Goal: Find contact information: Find contact information

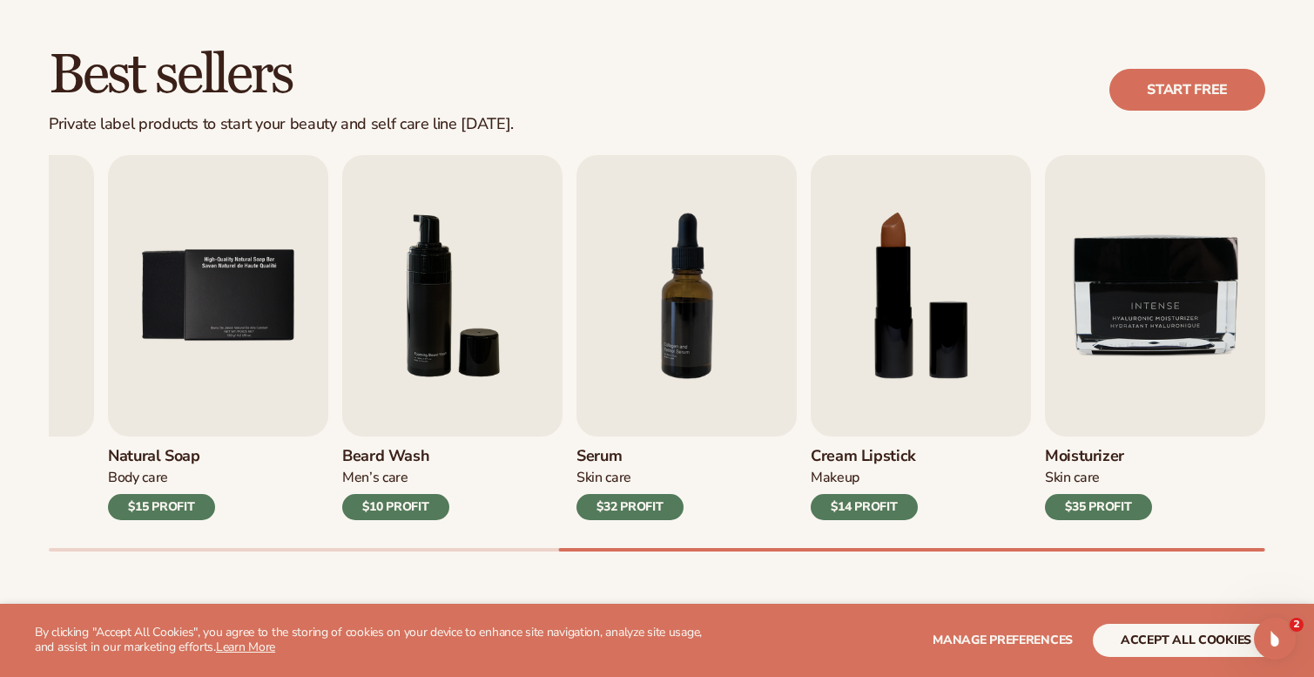
click at [1001, 635] on span "Manage preferences" at bounding box center [1003, 639] width 140 height 17
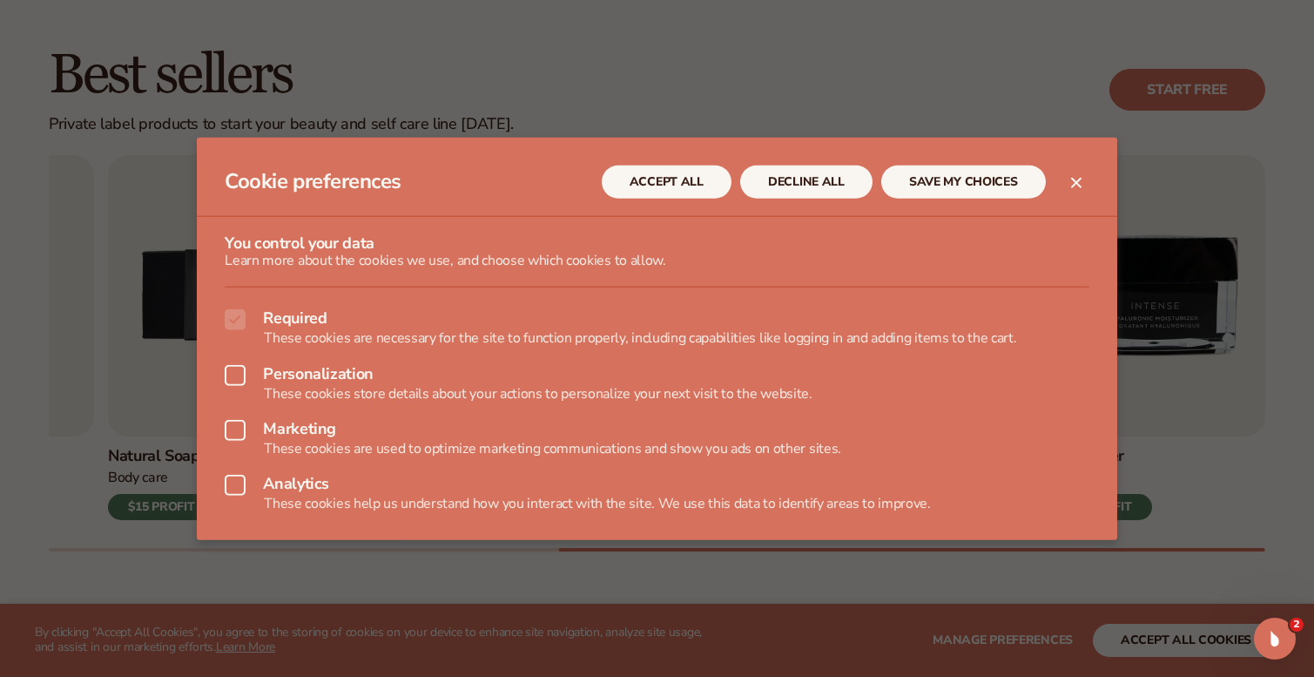
click at [779, 184] on button "DECLINE ALL" at bounding box center [806, 181] width 132 height 33
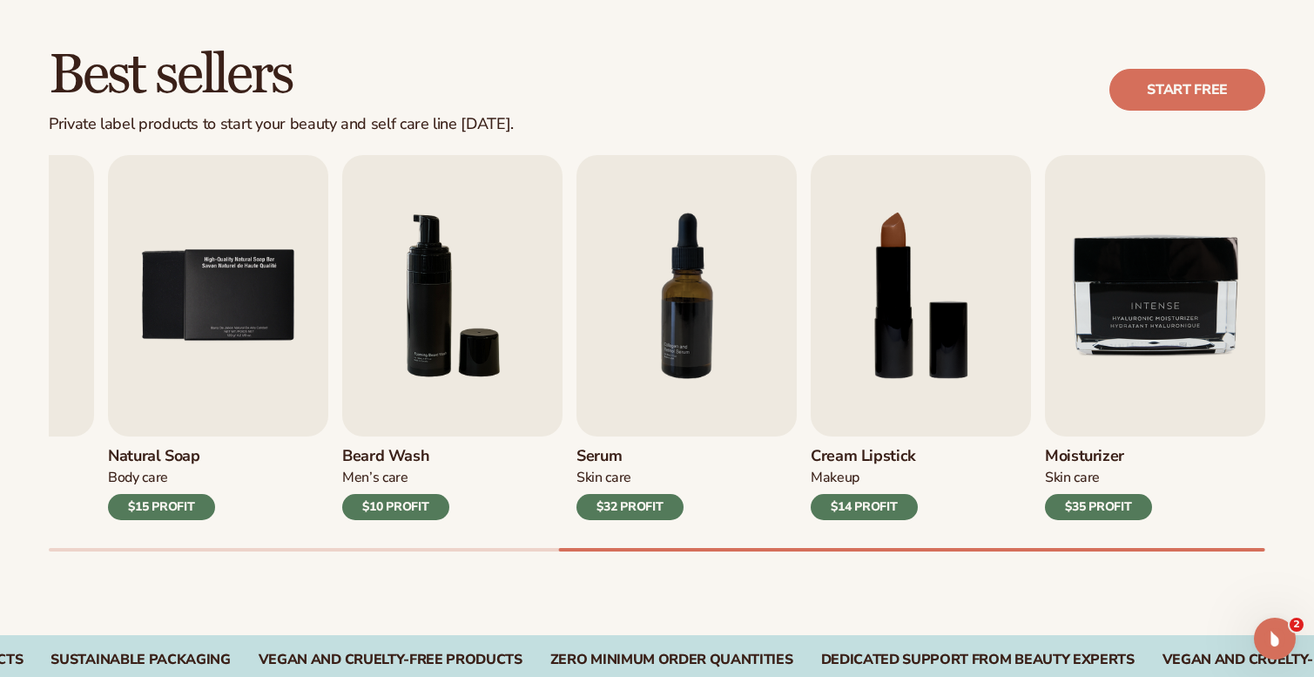
drag, startPoint x: 1058, startPoint y: 25, endPoint x: 899, endPoint y: 91, distance: 172.6
click at [899, 91] on div "Best sellers Private label products to start your beauty and self care line tod…" at bounding box center [657, 90] width 1217 height 88
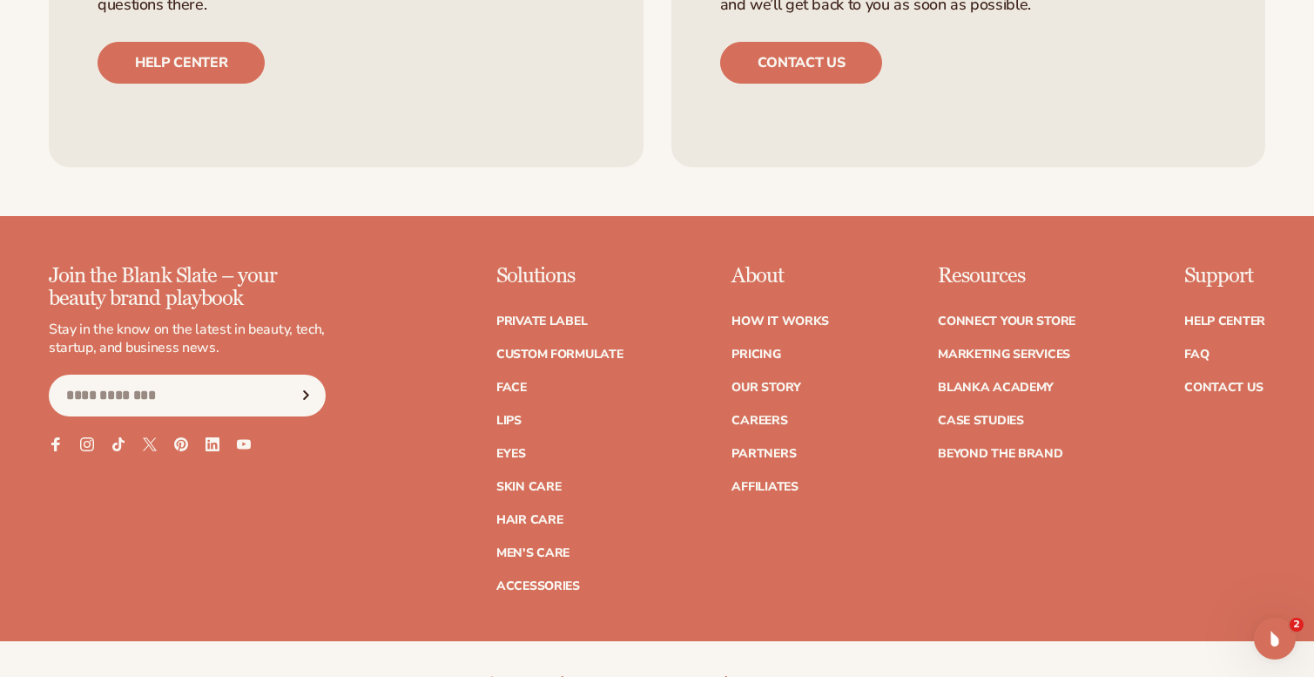
scroll to position [2997, 0]
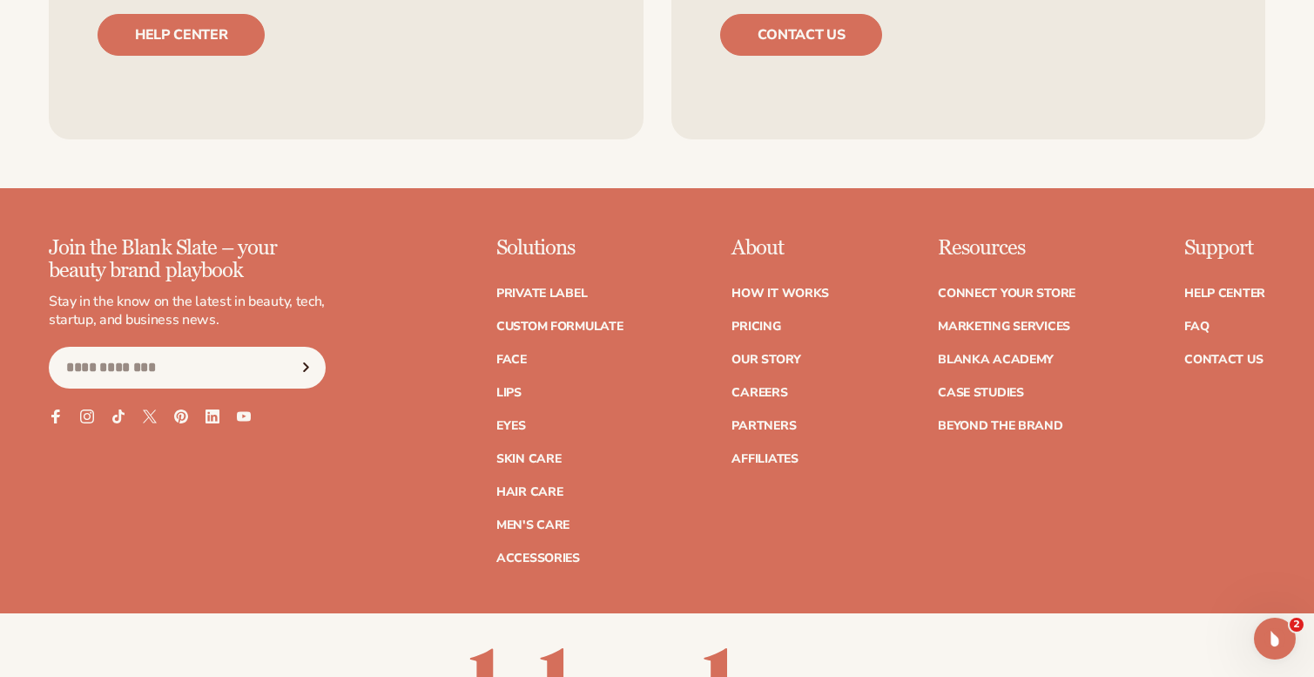
click at [294, 361] on button "Subscribe" at bounding box center [306, 368] width 38 height 42
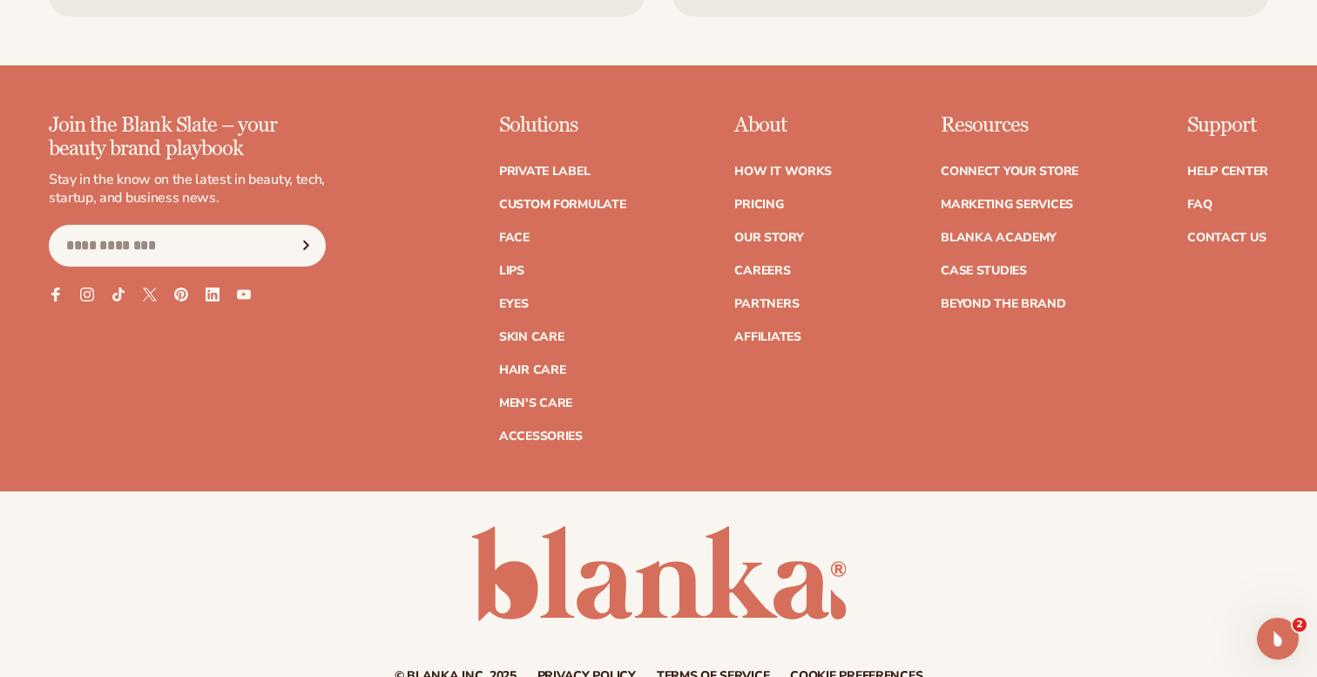
scroll to position [3131, 0]
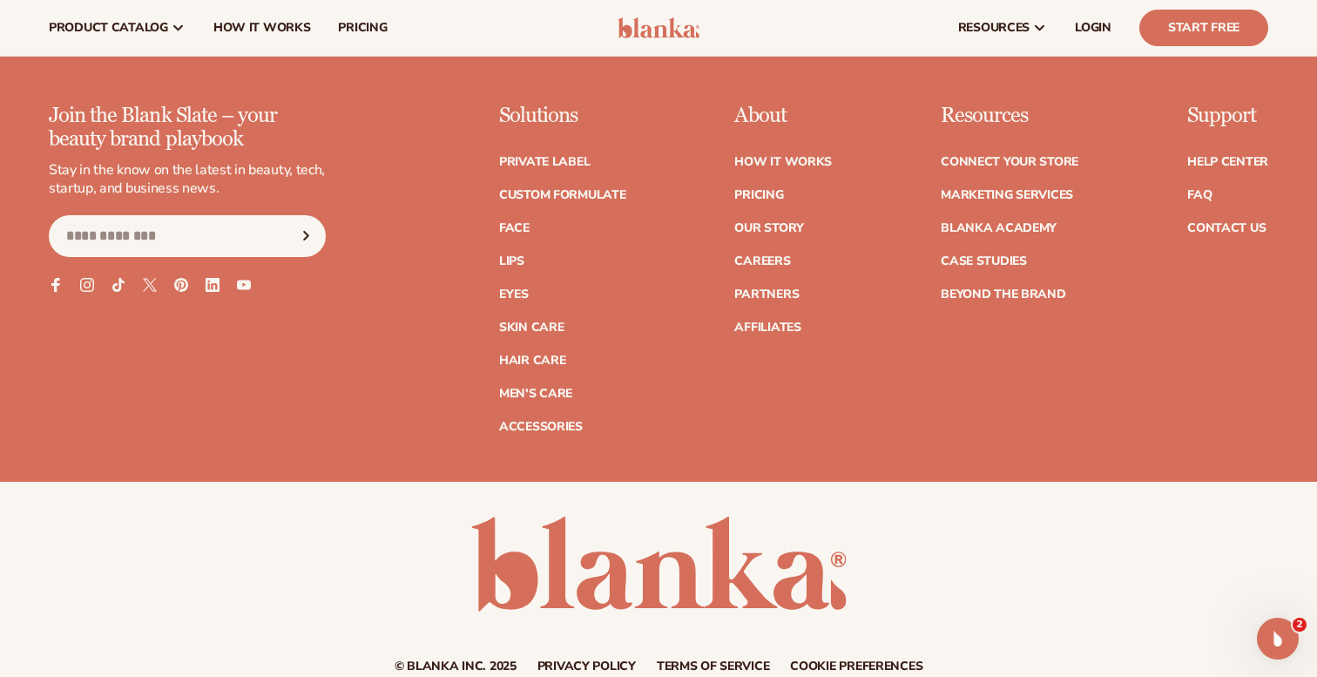
click at [177, 215] on input "Email" at bounding box center [187, 236] width 277 height 42
type input "**********"
click at [301, 231] on icon "Subscribe" at bounding box center [306, 236] width 22 height 10
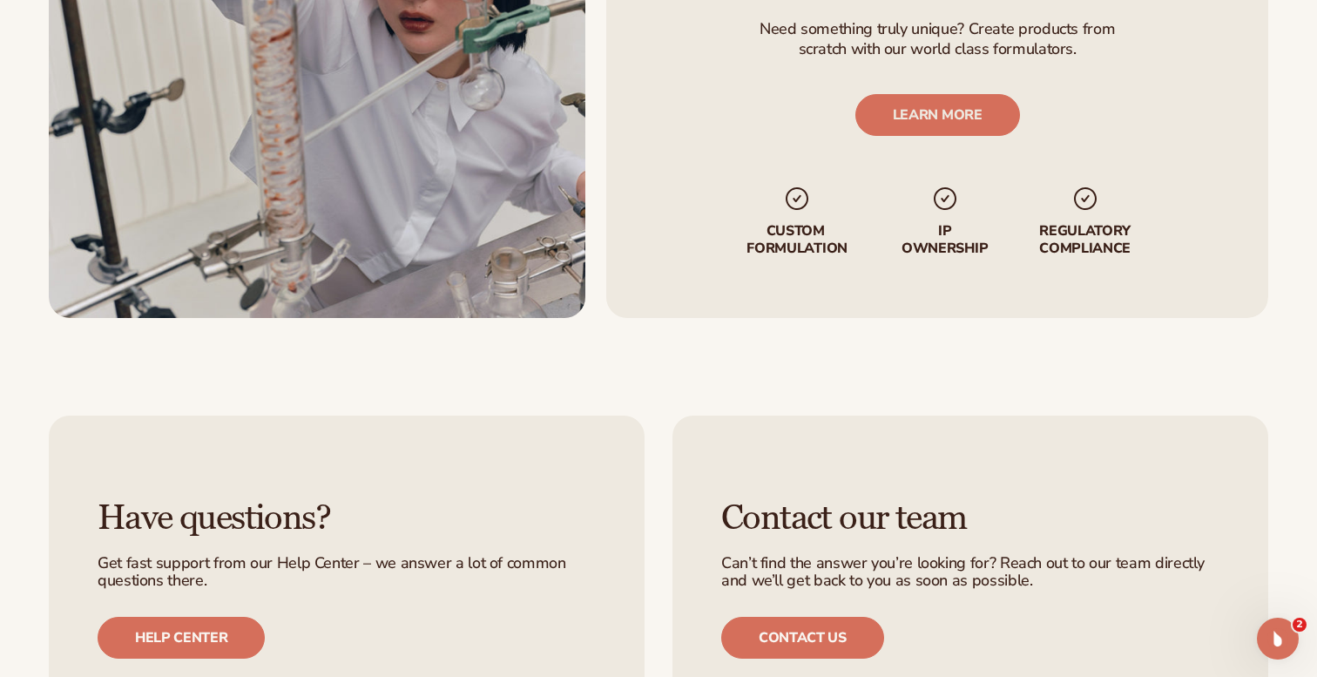
scroll to position [2397, 0]
click at [848, 644] on link "Contact us" at bounding box center [802, 637] width 163 height 42
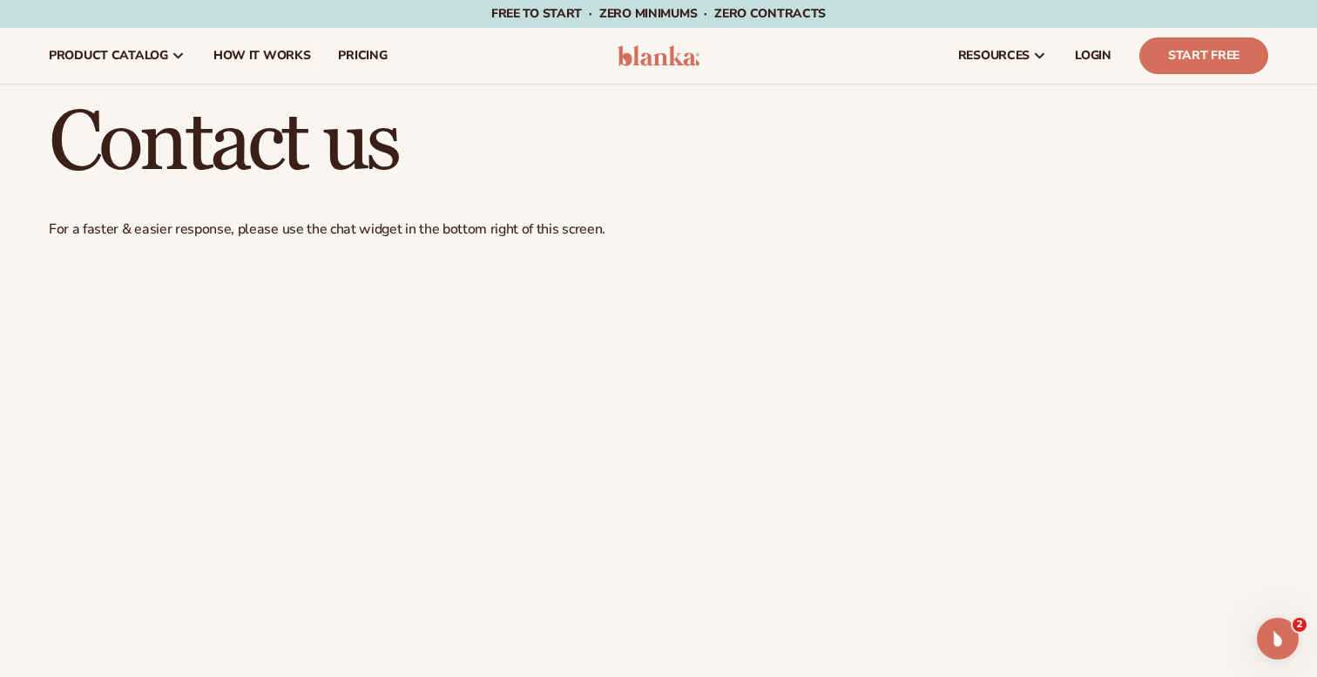
click at [103, 60] on span "product catalog" at bounding box center [108, 56] width 119 height 14
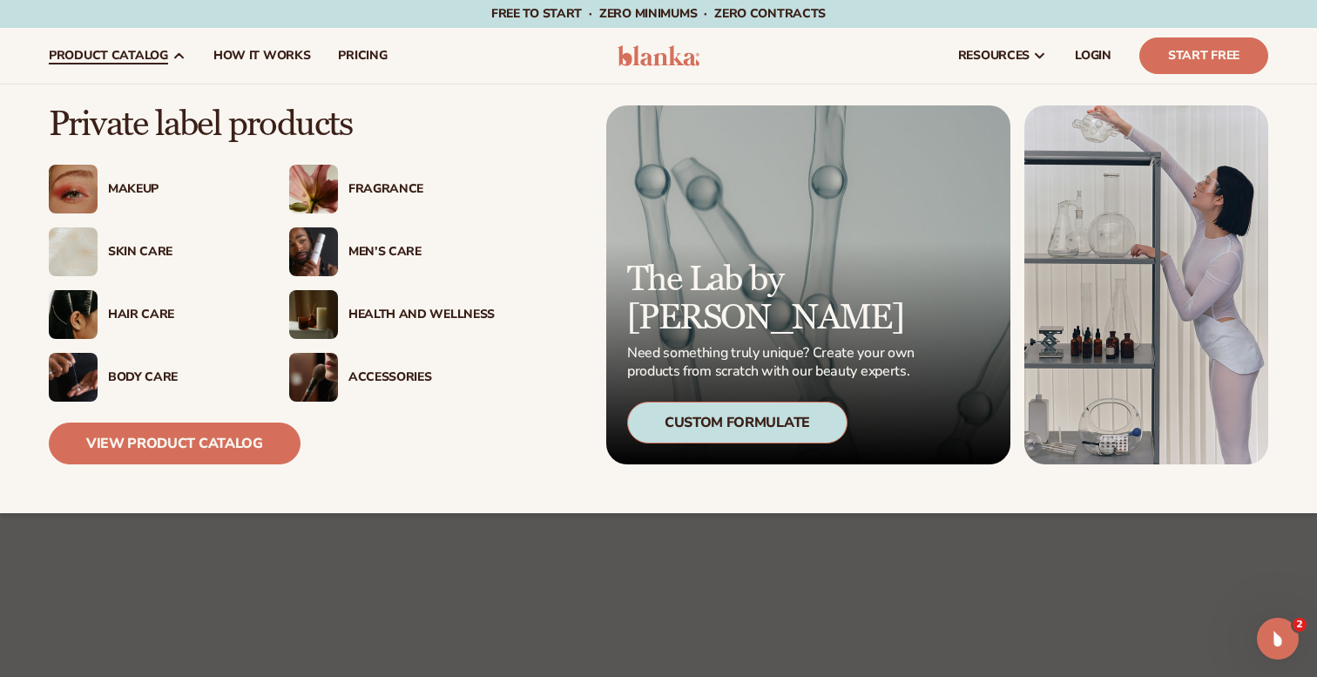
click at [160, 263] on div "Skin Care" at bounding box center [152, 251] width 206 height 49
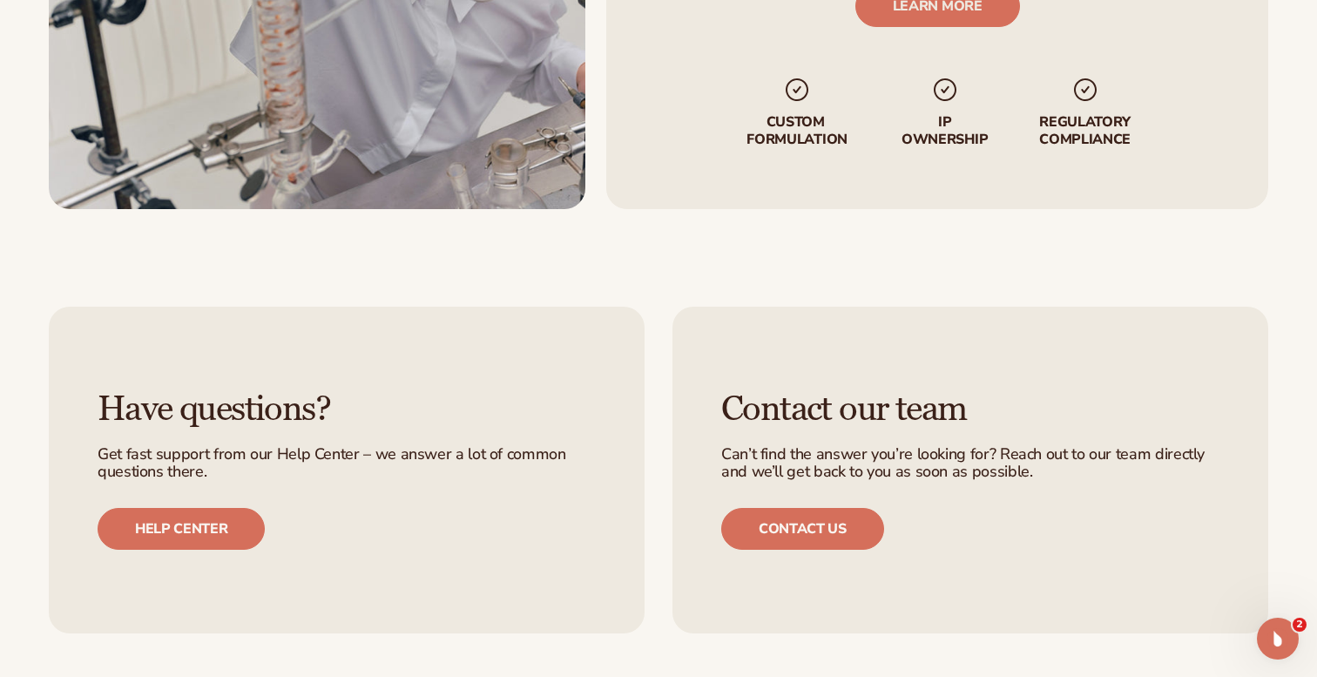
scroll to position [2517, 0]
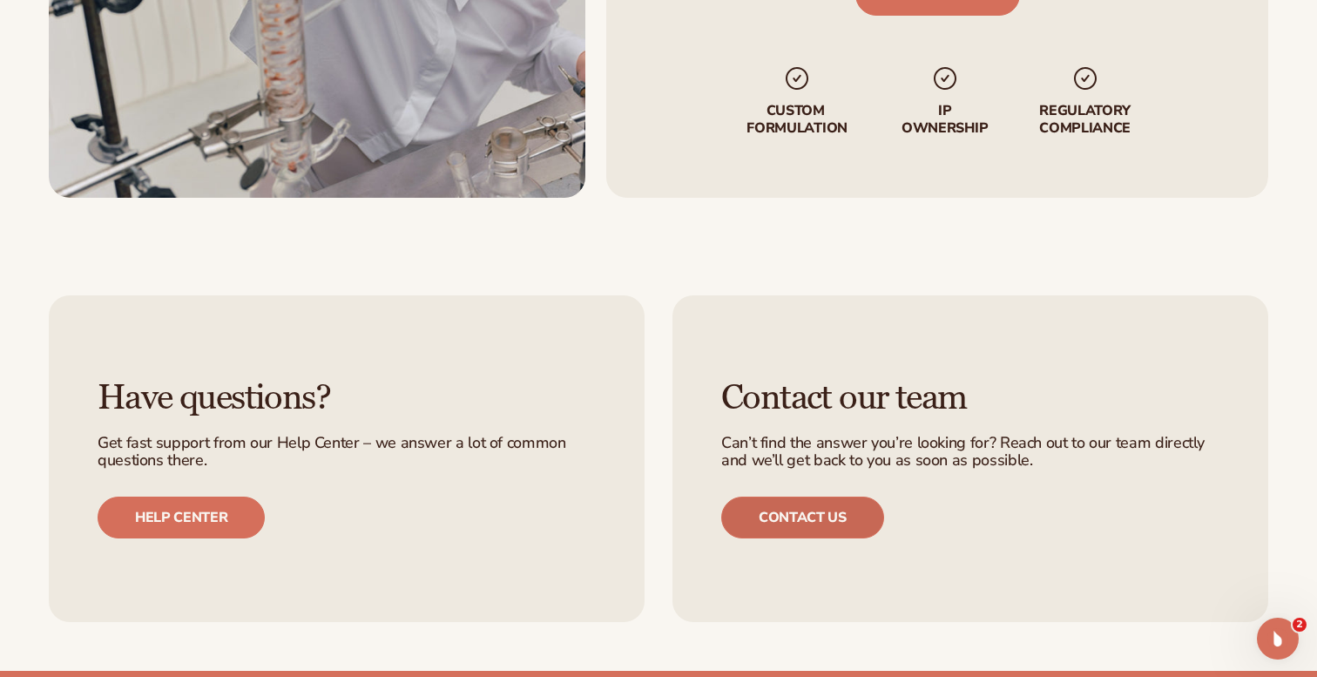
click at [799, 506] on link "Contact us" at bounding box center [802, 517] width 163 height 42
